Goal: Navigation & Orientation: Understand site structure

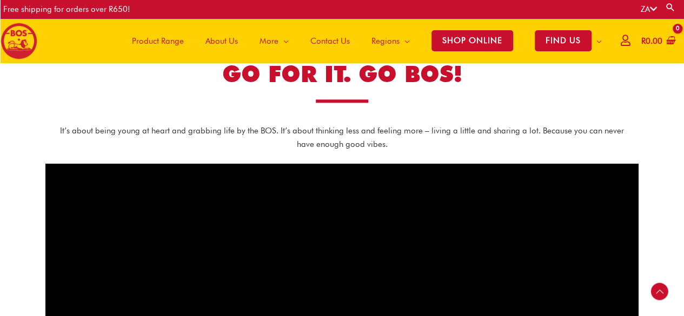
scroll to position [268, 0]
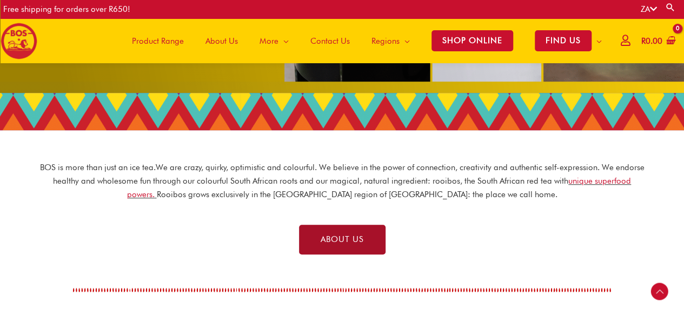
click at [345, 239] on span "ABOUT US" at bounding box center [342, 240] width 43 height 8
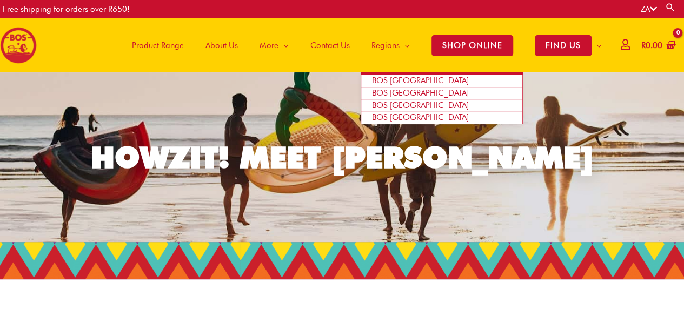
click at [400, 43] on span "Site Navigation" at bounding box center [404, 45] width 10 height 32
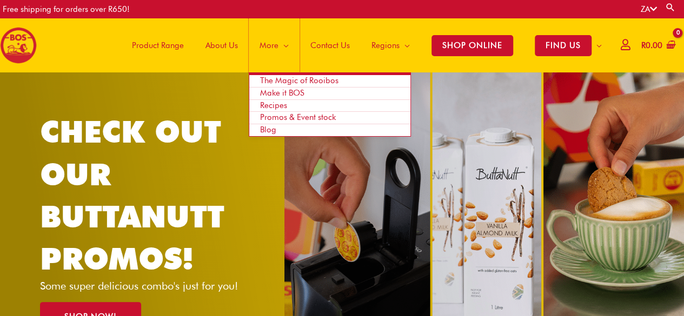
click at [278, 46] on span "Site Navigation" at bounding box center [283, 45] width 10 height 32
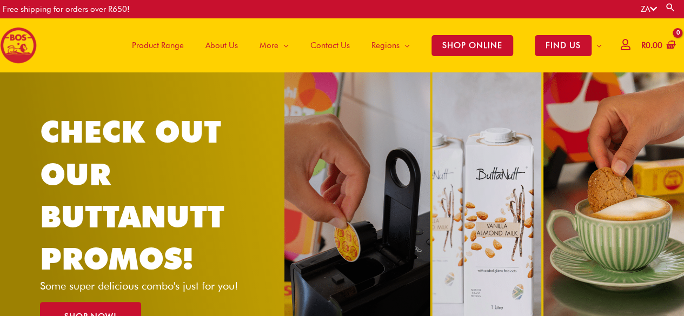
click at [168, 42] on span "Product Range" at bounding box center [158, 45] width 52 height 32
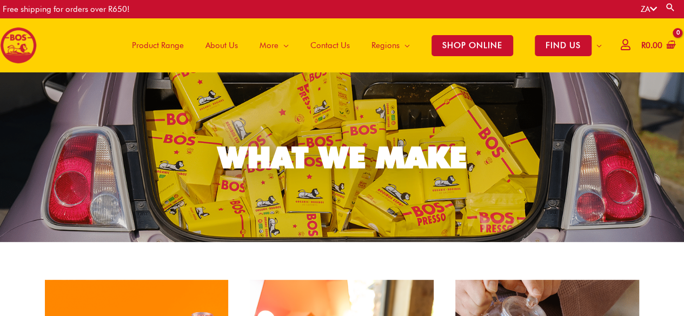
click at [680, 152] on link "WHAT WE MAKE" at bounding box center [342, 157] width 684 height 170
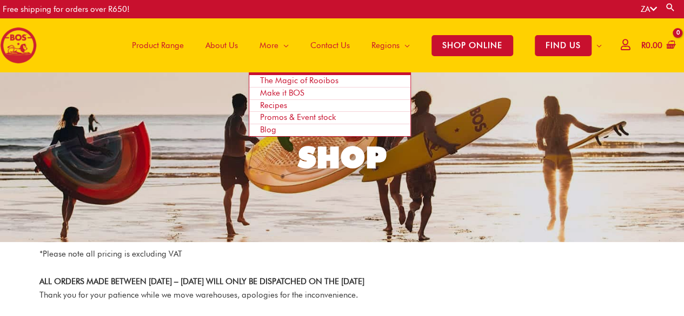
click at [292, 83] on span "The Magic of Rooibos" at bounding box center [299, 81] width 78 height 10
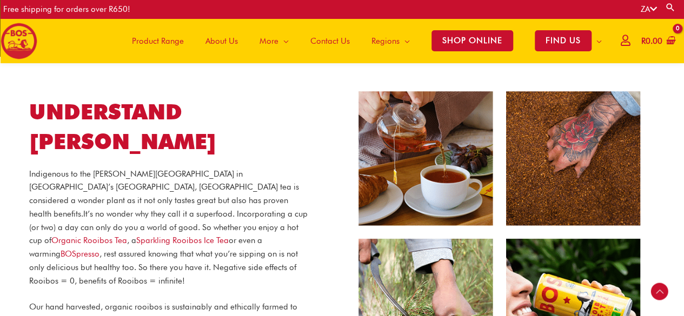
scroll to position [453, 0]
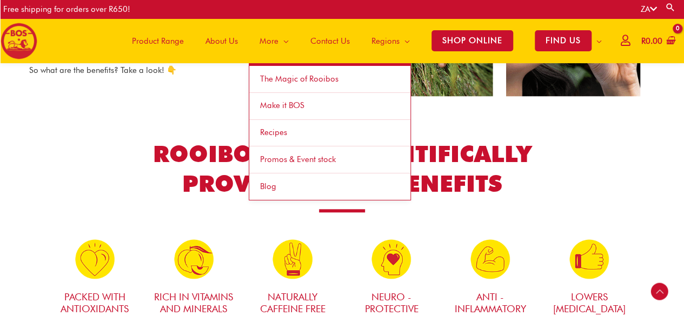
click at [284, 41] on span "Site Navigation" at bounding box center [283, 41] width 10 height 32
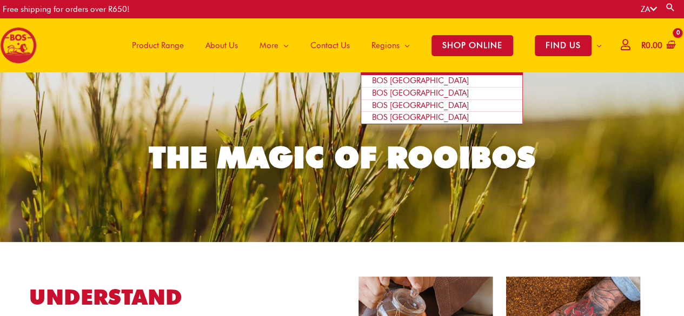
click at [391, 78] on span "BOS [GEOGRAPHIC_DATA]" at bounding box center [420, 81] width 97 height 10
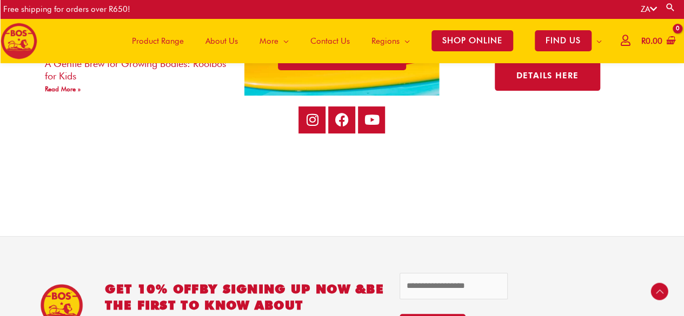
scroll to position [1869, 0]
